Goal: Task Accomplishment & Management: Complete application form

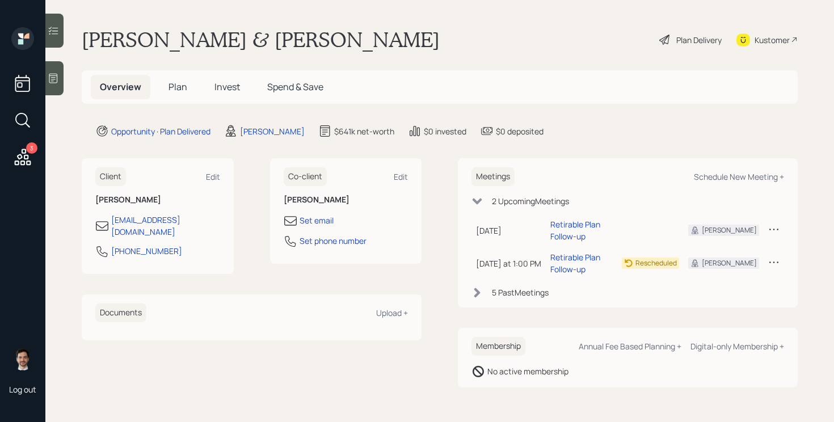
click at [174, 88] on span "Plan" at bounding box center [177, 87] width 19 height 12
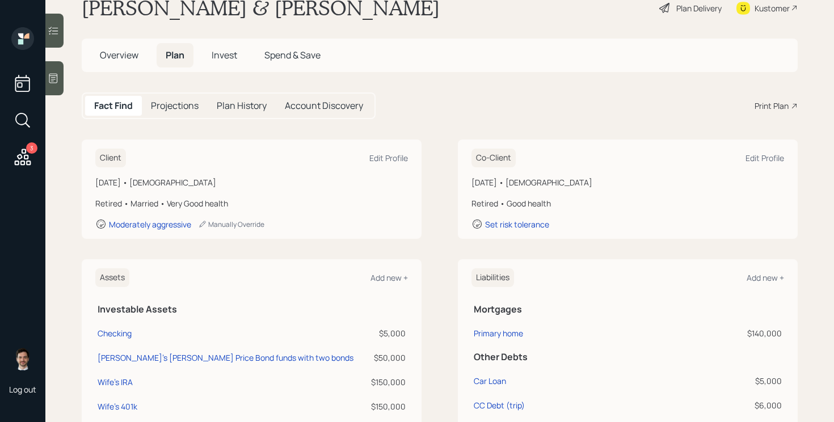
scroll to position [16, 0]
